Goal: Task Accomplishment & Management: Manage account settings

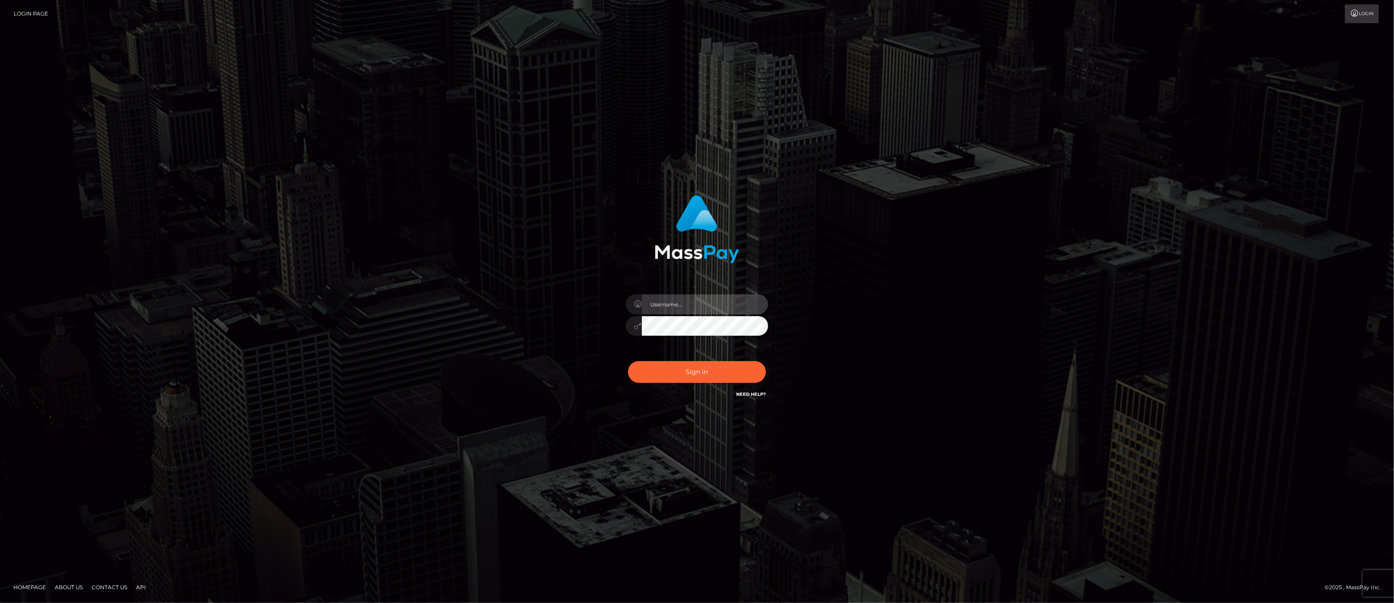
click at [683, 305] on input "text" at bounding box center [705, 304] width 126 height 20
type input "ashbil"
click at [703, 374] on button "Sign in" at bounding box center [697, 372] width 138 height 22
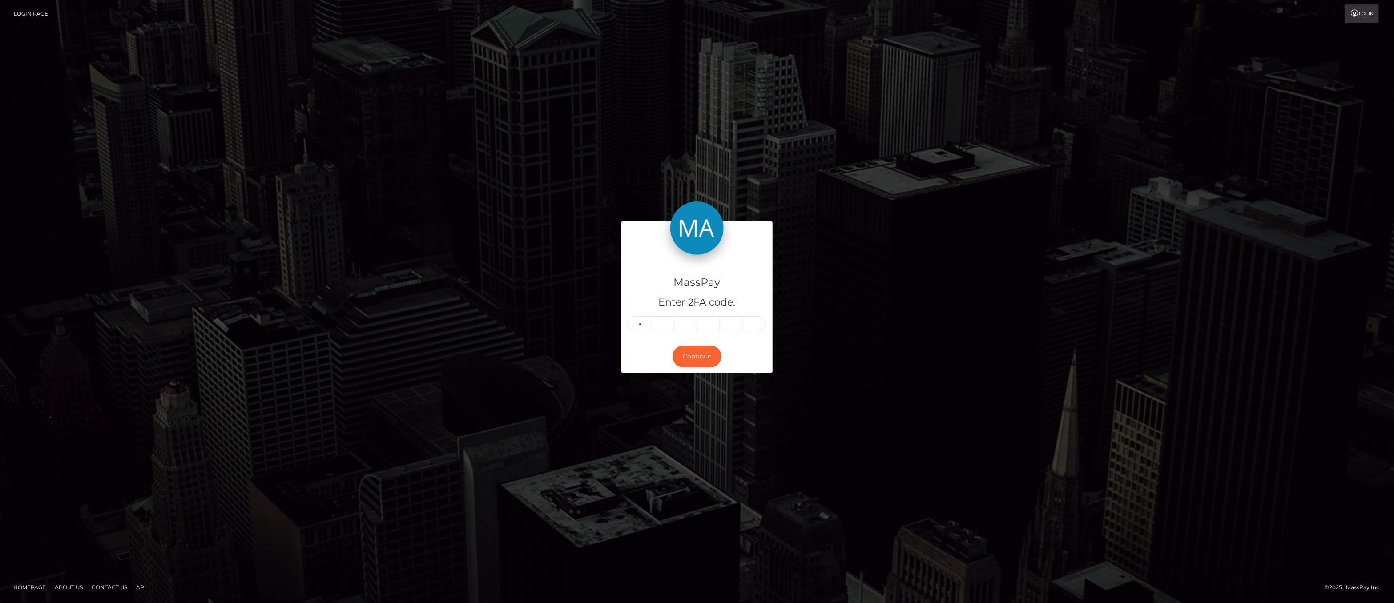
type input "9"
type input "8"
type input "5"
type input "2"
type input "4"
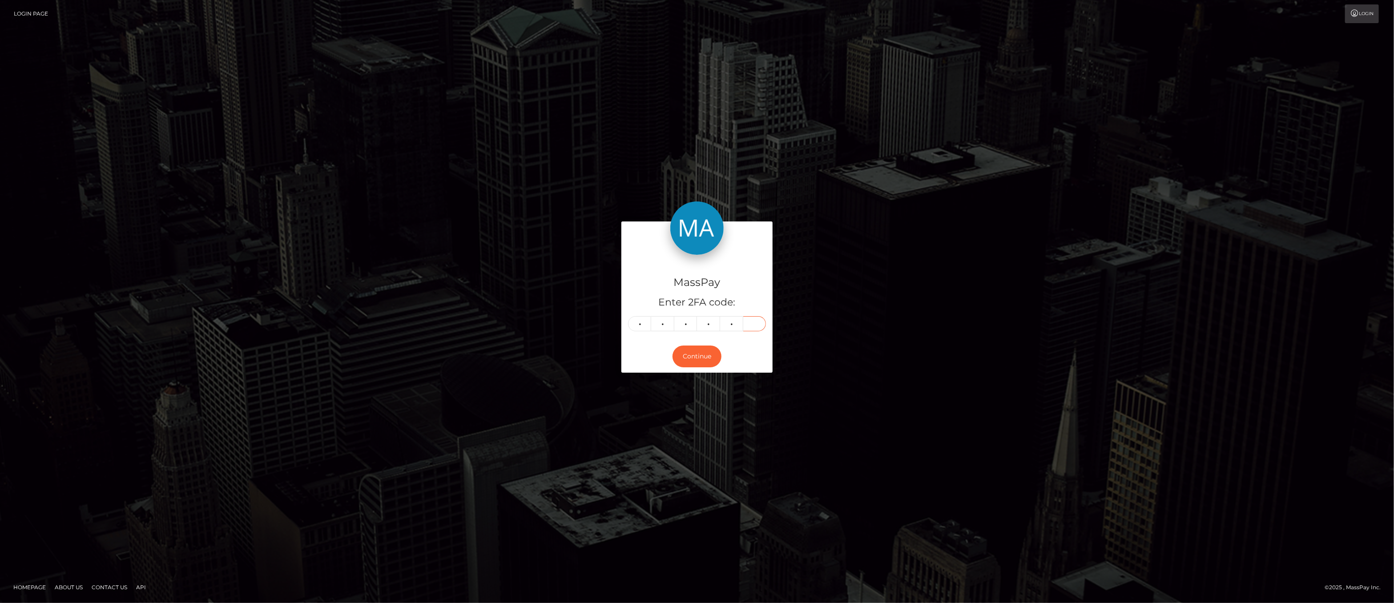
type input "9"
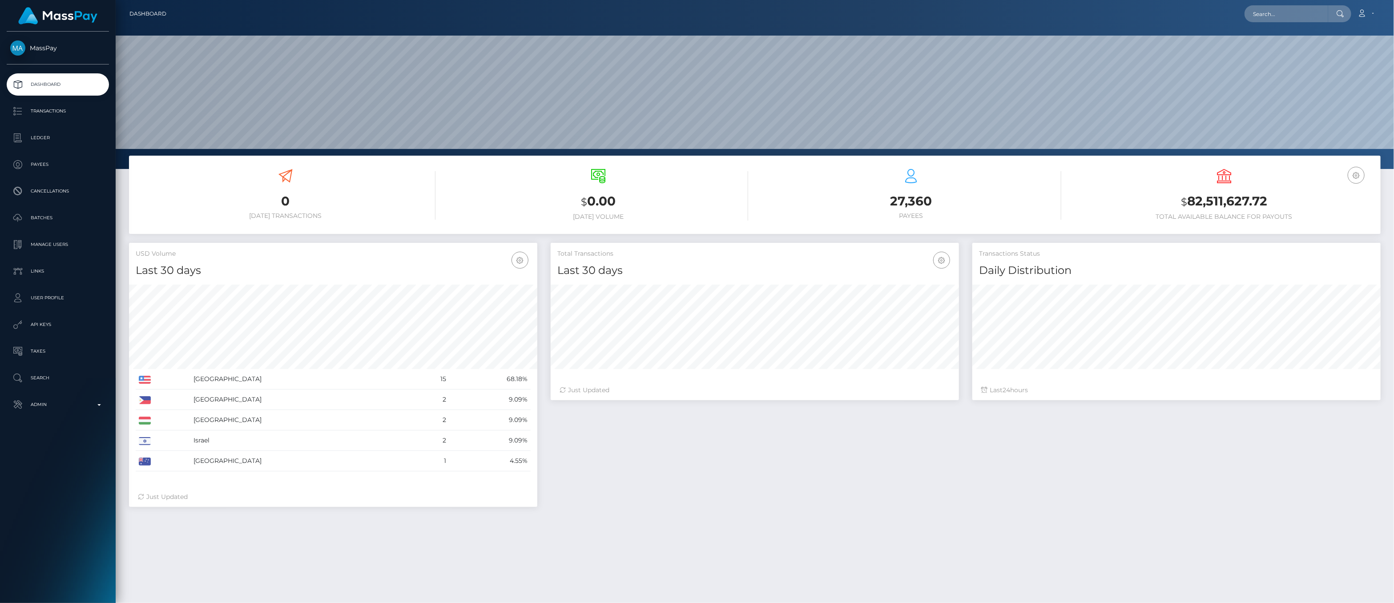
scroll to position [157, 408]
click at [96, 400] on p "Admin" at bounding box center [57, 404] width 95 height 13
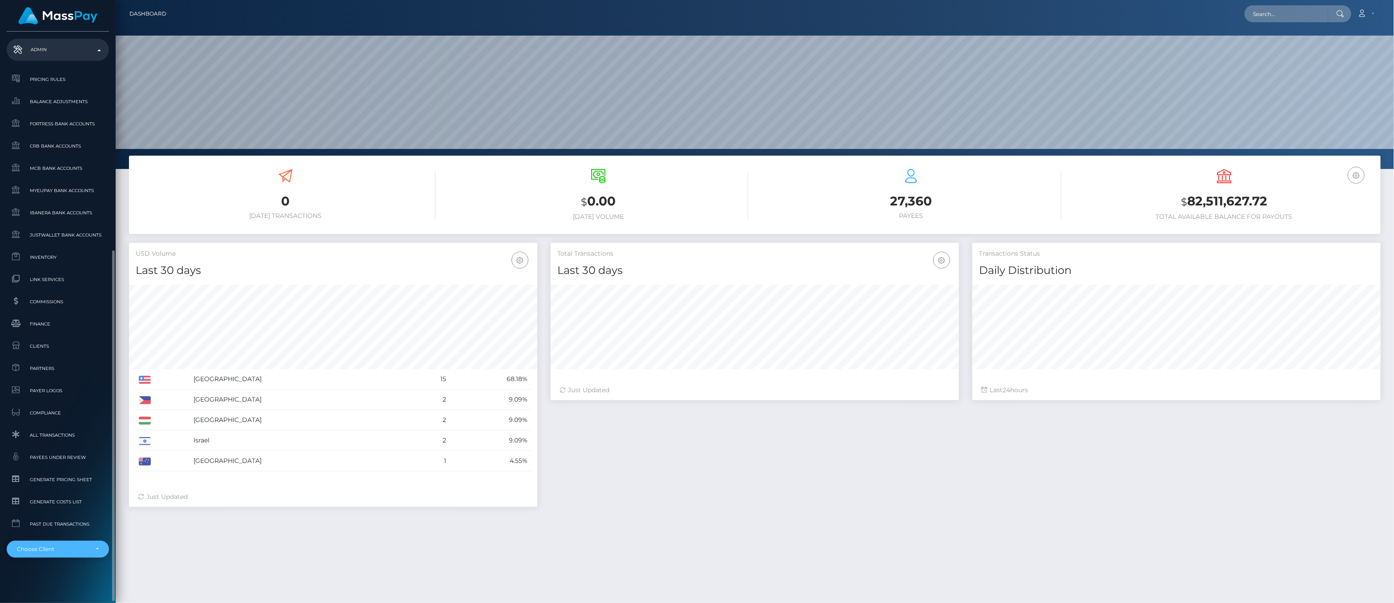
click at [98, 550] on div "Choose Client" at bounding box center [58, 549] width 82 height 7
type input "whop"
click at [33, 521] on span "Whop Inc" at bounding box center [22, 527] width 30 height 12
select select "338"
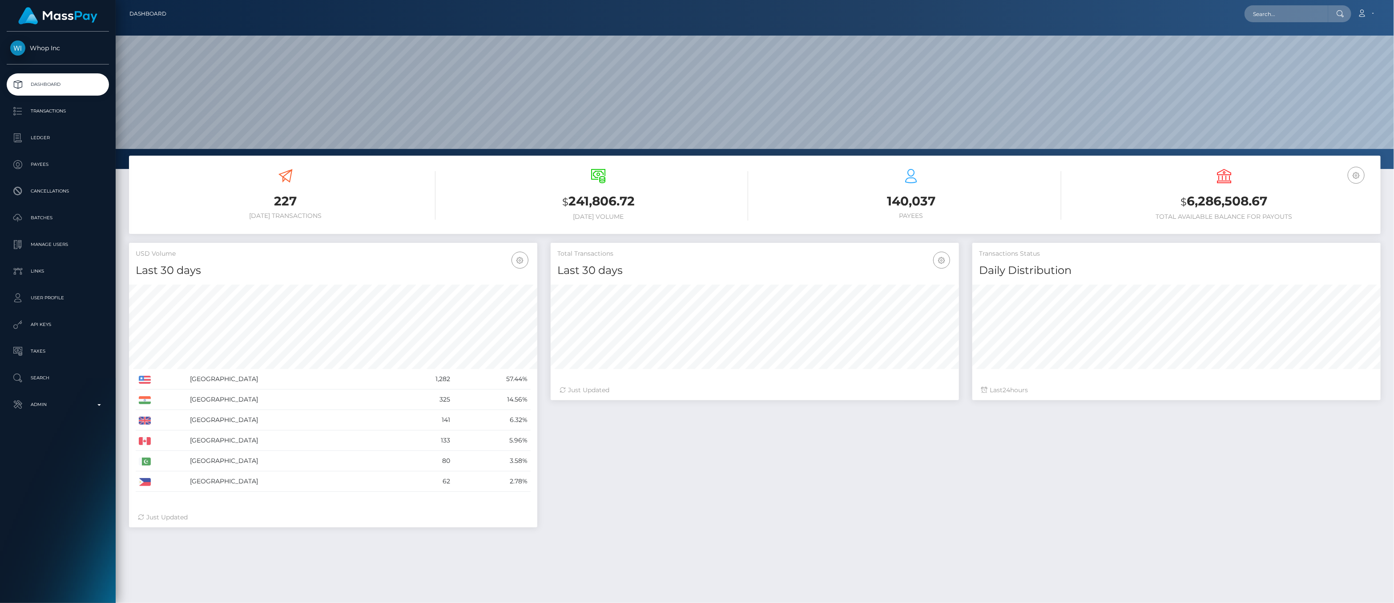
scroll to position [157, 408]
click at [45, 112] on p "Transactions" at bounding box center [57, 110] width 95 height 13
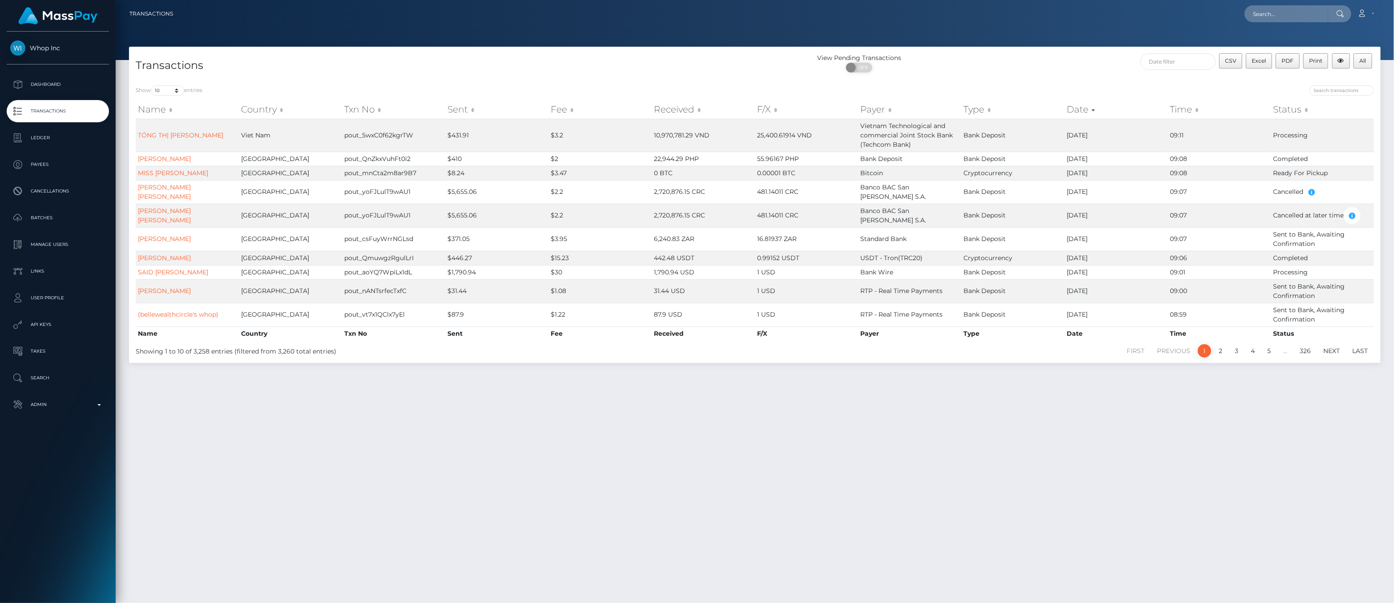
click at [454, 109] on th "Sent" at bounding box center [496, 109] width 103 height 18
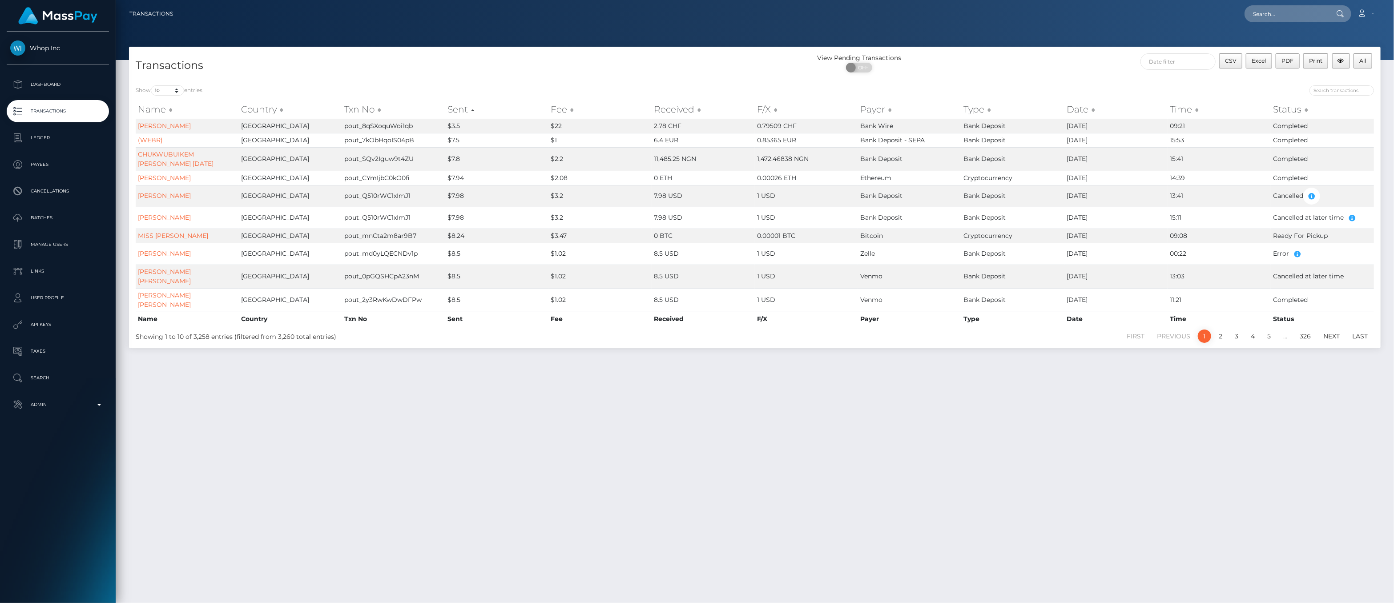
click at [454, 109] on th "Sent" at bounding box center [496, 109] width 103 height 18
